Goal: Information Seeking & Learning: Learn about a topic

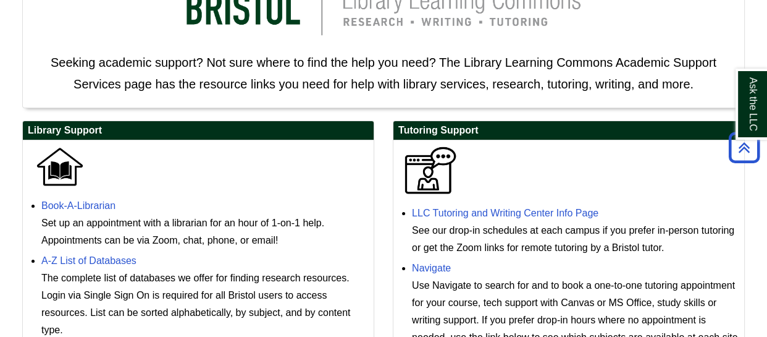
scroll to position [61, 0]
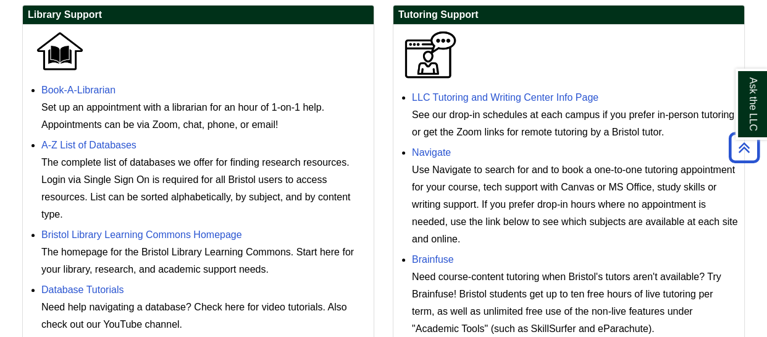
scroll to position [392, 0]
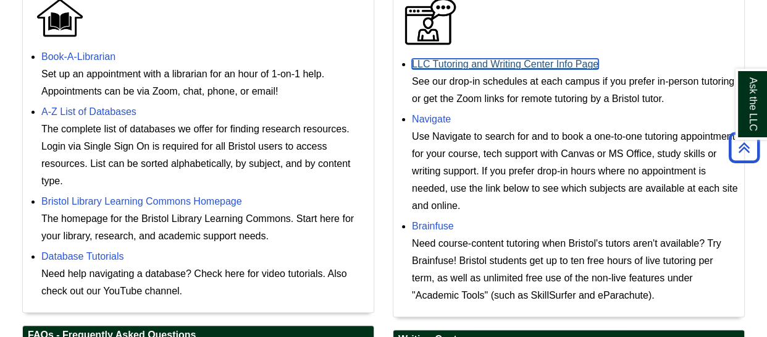
click at [465, 64] on link "LLC Tutoring and Writing Center Info Page" at bounding box center [505, 64] width 187 height 11
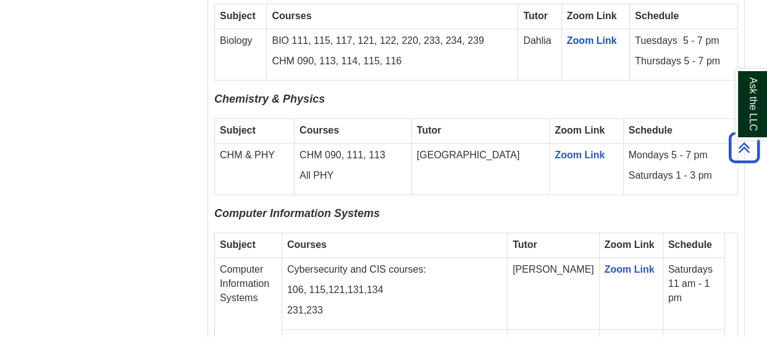
scroll to position [1457, 0]
